Goal: Task Accomplishment & Management: Manage account settings

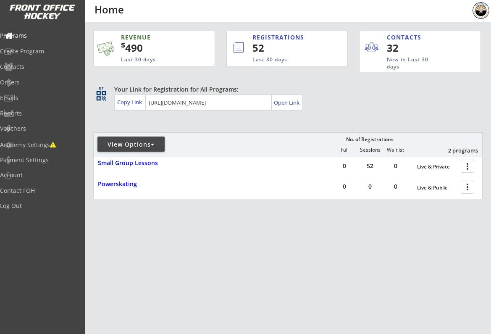
click at [480, 13] on img at bounding box center [481, 10] width 17 height 17
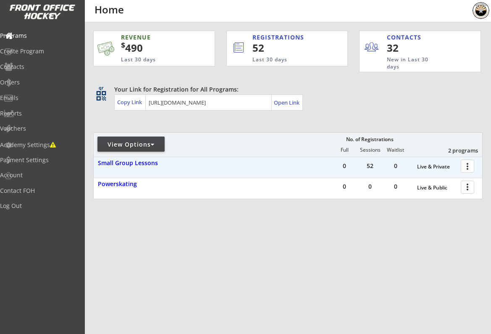
click at [468, 168] on div at bounding box center [469, 165] width 15 height 15
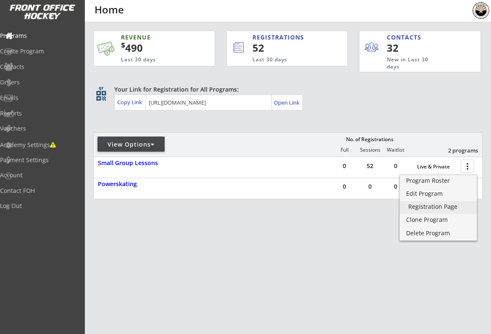
click at [438, 205] on div "Registration Page" at bounding box center [438, 207] width 60 height 6
click at [471, 3] on div at bounding box center [458, 10] width 76 height 21
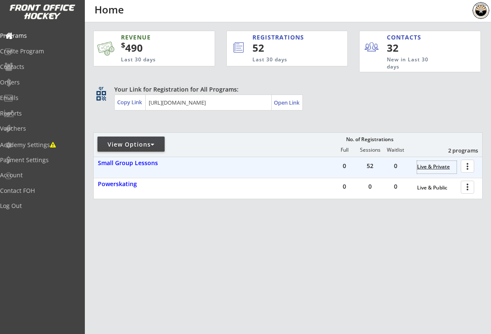
click at [438, 170] on div "Live & Private" at bounding box center [436, 167] width 39 height 6
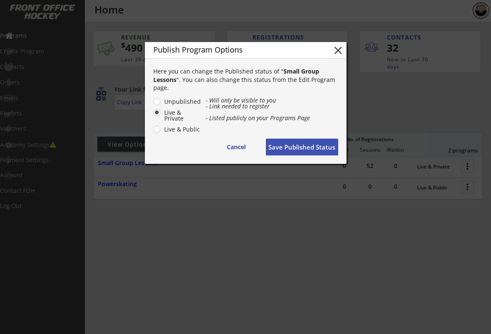
click at [162, 131] on label "Live & Public" at bounding box center [181, 129] width 39 height 6
click at [153, 104] on input "Live & Public" at bounding box center [149, 101] width 5 height 5
radio input "true"
click at [317, 147] on button "Save Published Status" at bounding box center [302, 147] width 72 height 17
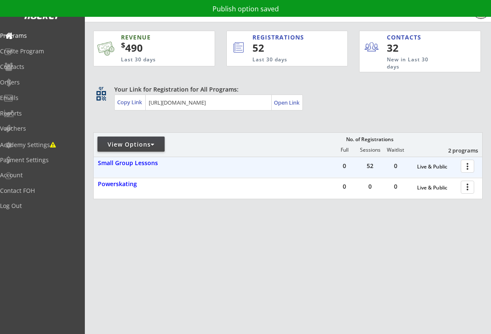
click at [468, 166] on div at bounding box center [469, 165] width 15 height 15
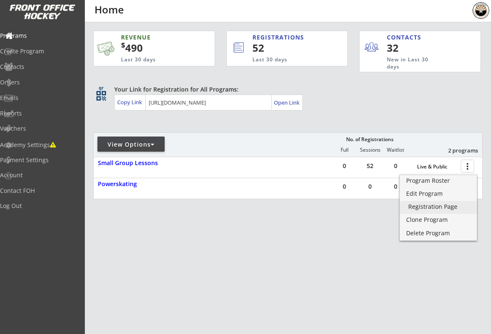
click at [449, 208] on div "Registration Page" at bounding box center [438, 207] width 60 height 6
click at [476, 11] on img at bounding box center [481, 10] width 17 height 17
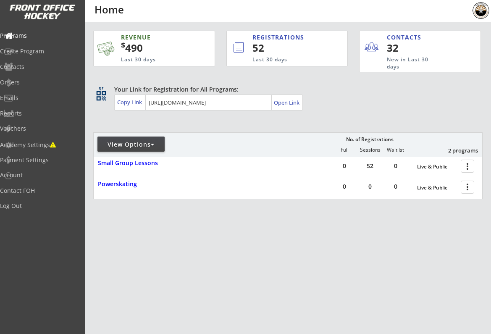
click at [480, 11] on img at bounding box center [481, 10] width 17 height 17
click at [292, 99] on div "Open Link" at bounding box center [287, 102] width 26 height 7
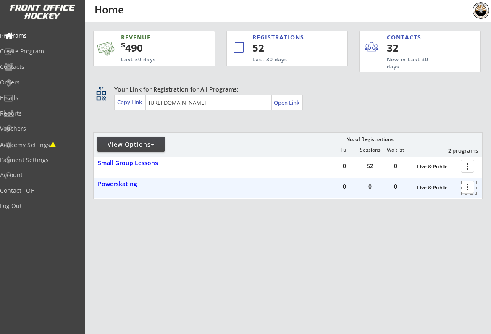
click at [468, 186] on div at bounding box center [469, 186] width 15 height 15
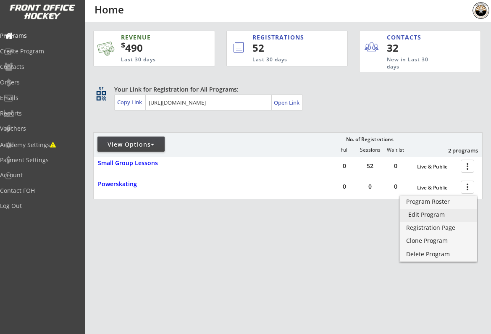
click at [405, 213] on link "Edit Program" at bounding box center [438, 215] width 77 height 13
